Goal: Transaction & Acquisition: Purchase product/service

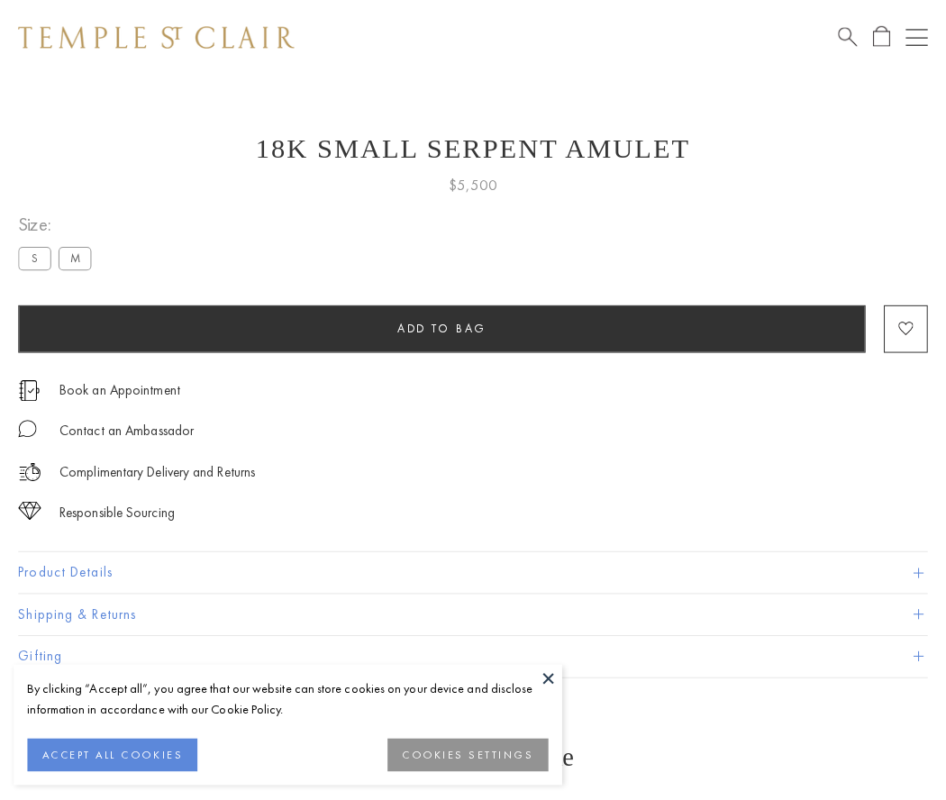
scroll to position [16, 0]
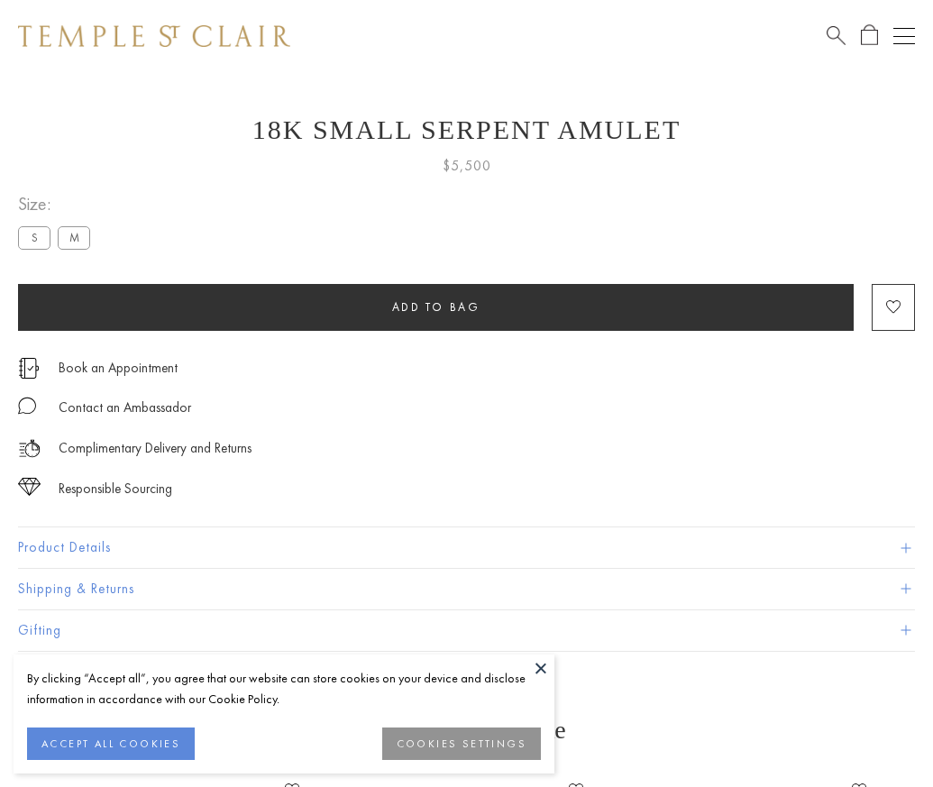
click at [435, 306] on span "Add to bag" at bounding box center [436, 306] width 88 height 15
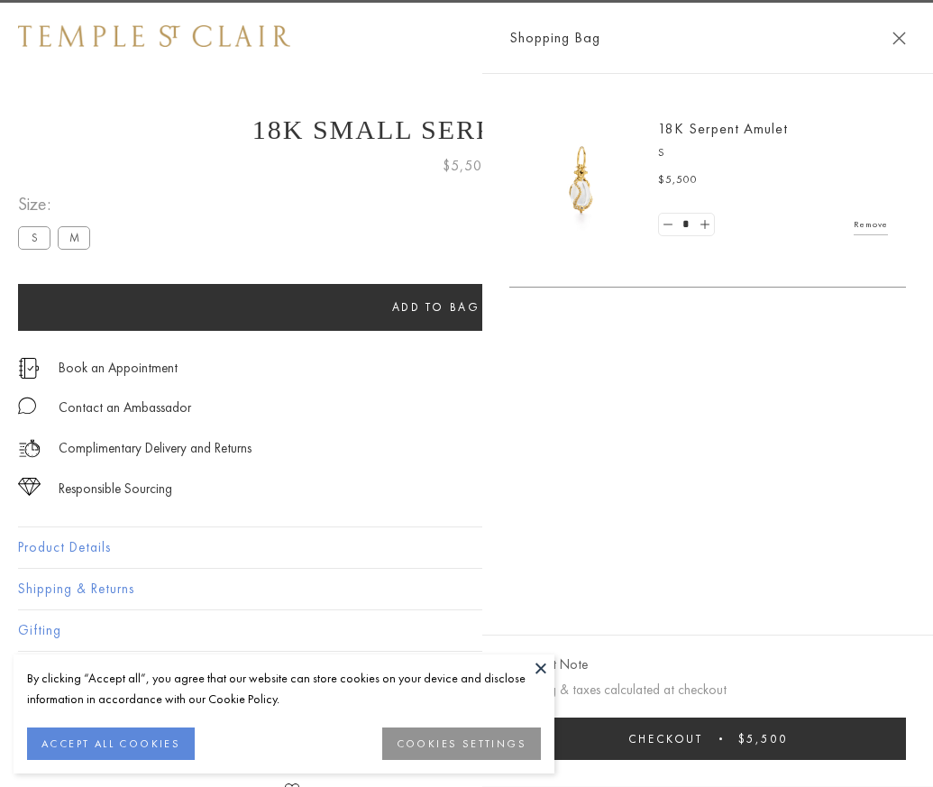
click at [906, 751] on button "Checkout $5,500" at bounding box center [707, 738] width 396 height 42
